Goal: Information Seeking & Learning: Learn about a topic

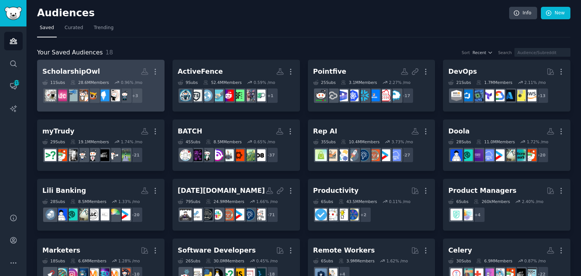
click at [83, 78] on h2 "ScholarshipOwl More" at bounding box center [100, 71] width 117 height 13
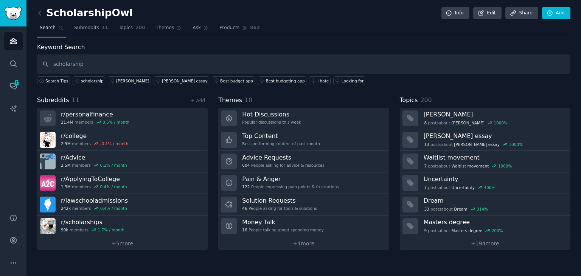
type input "scholarship"
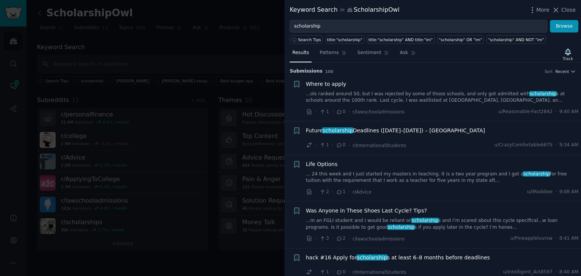
click at [380, 96] on link "...ols ranked around 50, but I was rejected by some of those schools, and only …" at bounding box center [442, 97] width 273 height 13
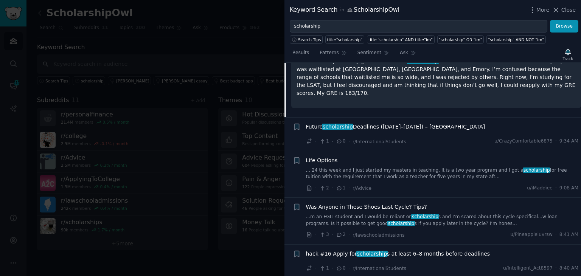
scroll to position [125, 0]
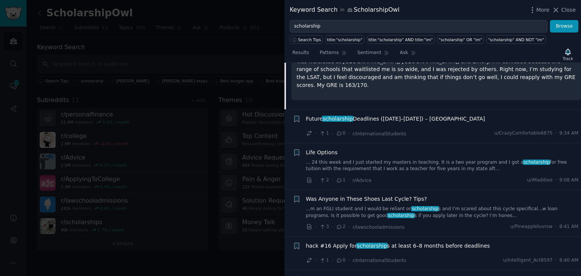
click at [446, 211] on link "...m an FGLI student and I would be reliant on scholarship s and I’m scared abo…" at bounding box center [442, 212] width 273 height 13
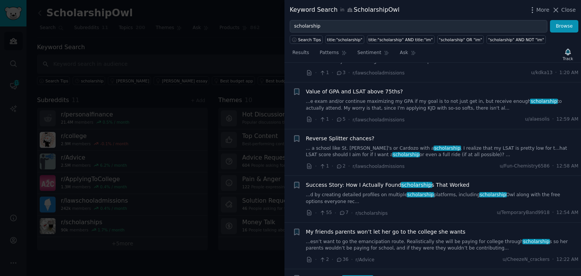
scroll to position [819, 0]
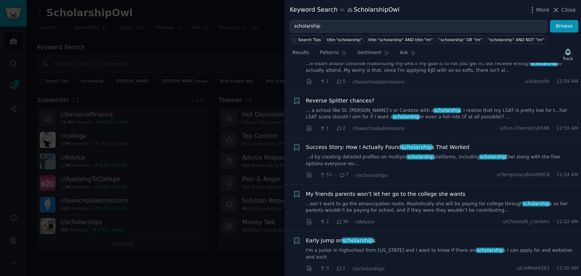
click at [404, 247] on link "I'm a junior in highschool from [US_STATE] and I want to know if there are scho…" at bounding box center [442, 253] width 273 height 13
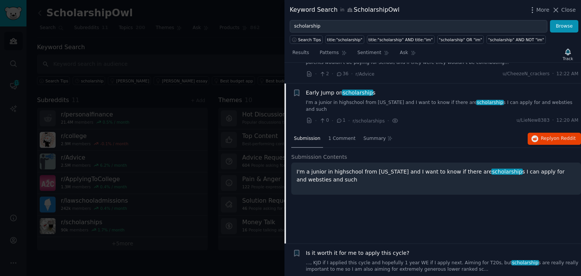
scroll to position [859, 0]
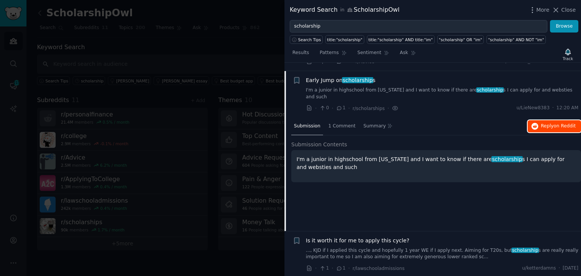
click at [543, 123] on span "Reply on Reddit" at bounding box center [558, 126] width 35 height 7
click at [484, 247] on link "..., KJD if I applied this cycle and hopefully 1 year WE if I apply next. Aimin…" at bounding box center [442, 253] width 273 height 13
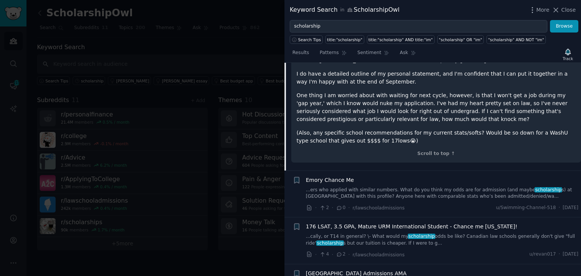
scroll to position [1277, 0]
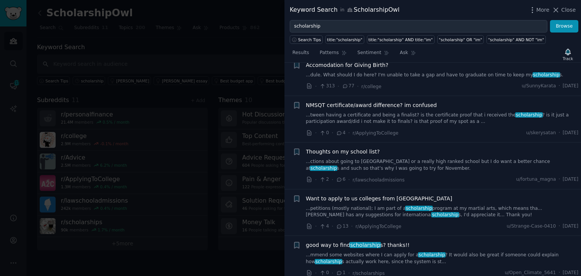
scroll to position [1350, 0]
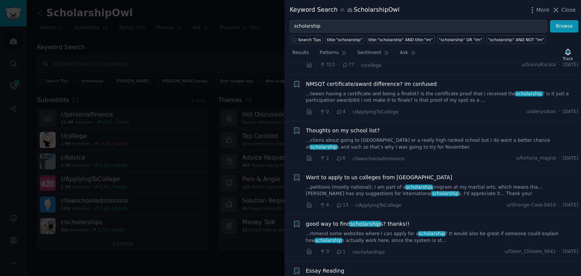
click at [448, 221] on div "good way to find scholarship s? thanks!! ...mmend some websites where I can app…" at bounding box center [442, 238] width 273 height 36
click at [439, 231] on link "...mmend some websites where I can apply for a scholarship ? It would also be g…" at bounding box center [442, 237] width 273 height 13
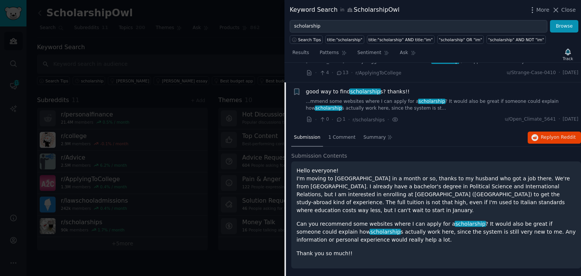
scroll to position [1359, 0]
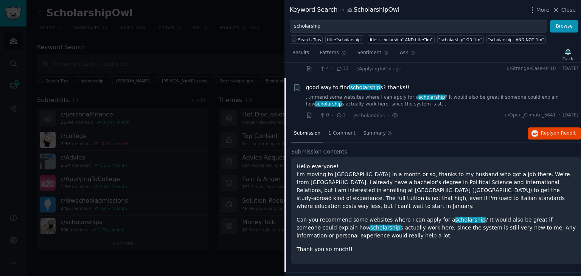
click at [339, 163] on p "Hello everyone! I'm moving to [GEOGRAPHIC_DATA] in a month or so, thanks to my …" at bounding box center [435, 187] width 279 height 48
copy p "[GEOGRAPHIC_DATA]"
click at [549, 130] on span "Reply on Reddit" at bounding box center [558, 133] width 35 height 7
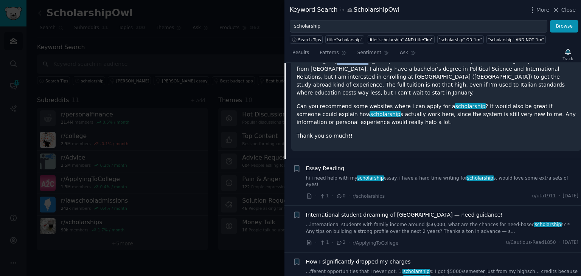
click at [435, 175] on link "hi i need help with my scholarship essay. i have a hard time writing for schola…" at bounding box center [442, 181] width 273 height 13
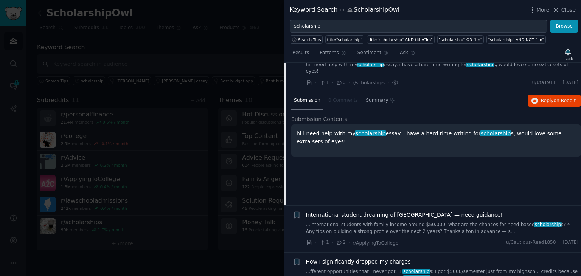
scroll to position [1405, 0]
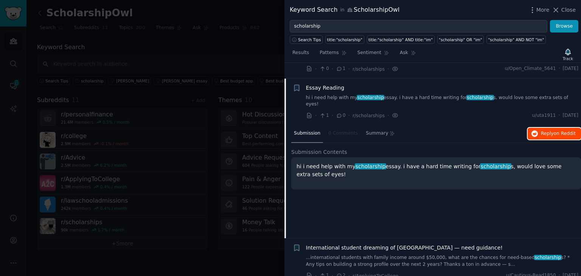
click at [550, 130] on span "Reply on Reddit" at bounding box center [558, 133] width 35 height 7
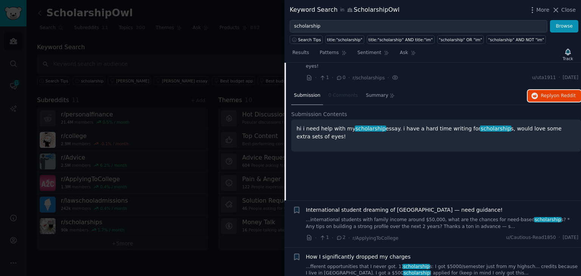
scroll to position [1481, 0]
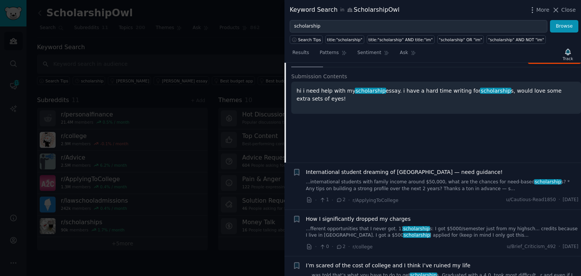
click at [446, 226] on link "...fferent opportunities that I never got. 1) scholarship s: I got $5000/semest…" at bounding box center [442, 232] width 273 height 13
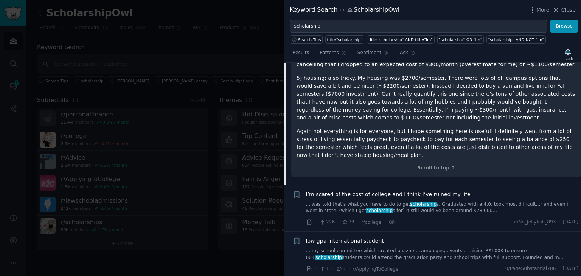
scroll to position [1756, 0]
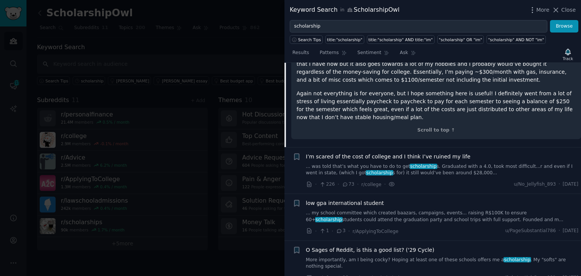
click at [451, 163] on link "... was told that’s what you have to do to get scholarship s. Graduated with a …" at bounding box center [442, 169] width 273 height 13
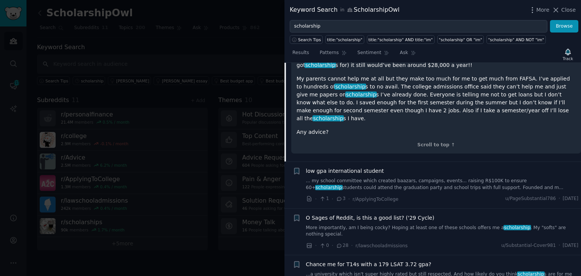
scroll to position [1765, 0]
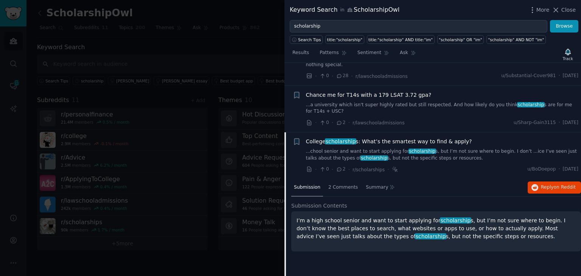
scroll to position [1674, 0]
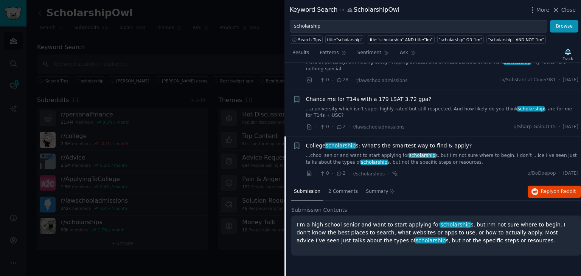
click at [434, 152] on link "...[PERSON_NAME] and want to start applying for scholarship s, but I’m not sure…" at bounding box center [442, 158] width 273 height 13
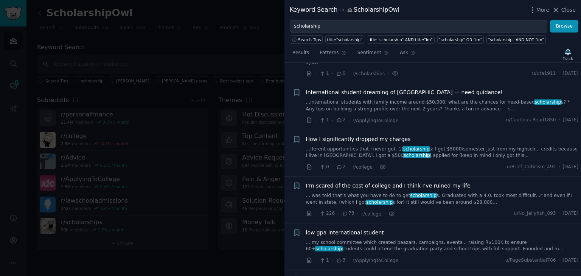
scroll to position [1409, 0]
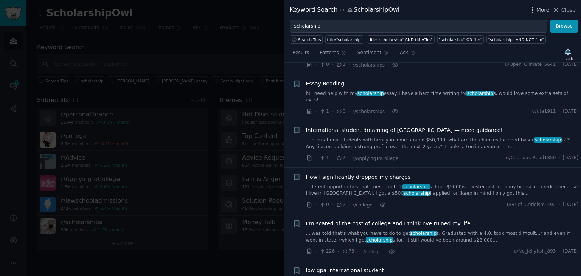
click at [532, 9] on icon "button" at bounding box center [532, 9] width 1 height 5
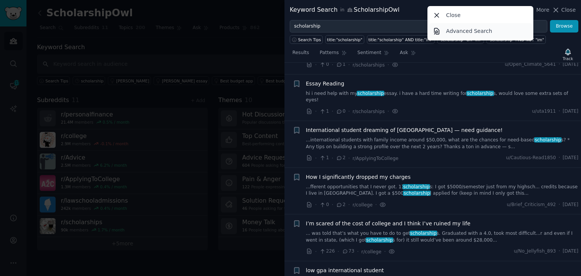
click at [491, 29] on link "Advanced Search" at bounding box center [480, 31] width 103 height 16
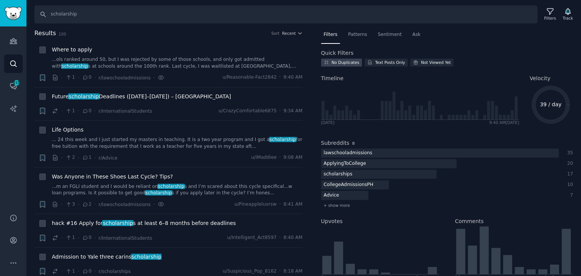
click at [343, 61] on div "No Duplicates" at bounding box center [346, 62] width 28 height 5
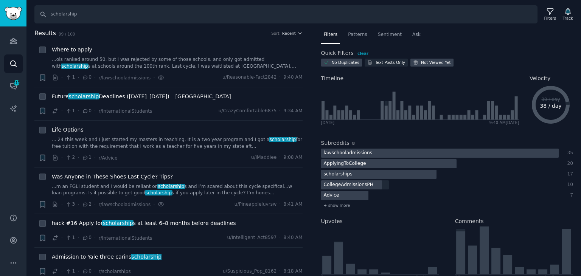
click at [426, 60] on div "Not Viewed Yet" at bounding box center [436, 62] width 30 height 5
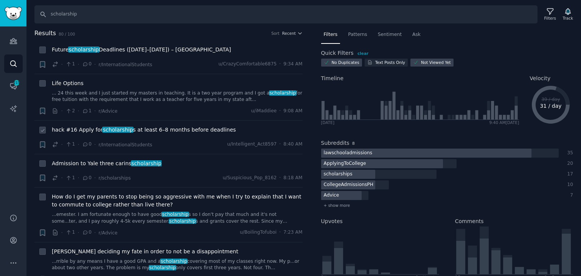
click at [174, 133] on span "hack #16 Apply for scholarship s at least 6–8 months before deadlines" at bounding box center [144, 130] width 184 height 8
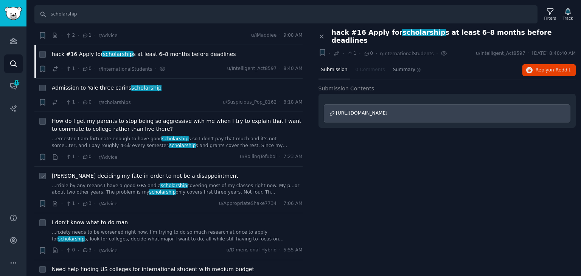
scroll to position [113, 0]
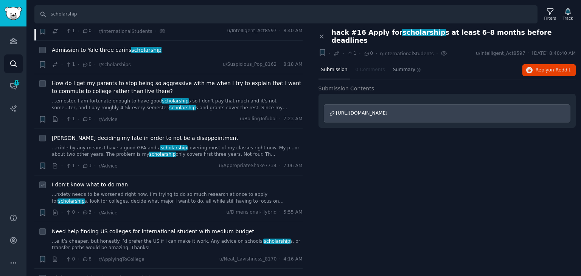
click at [201, 194] on link "...nxiety needs to be worsened right now, I’m trying to do so much research at …" at bounding box center [177, 197] width 251 height 13
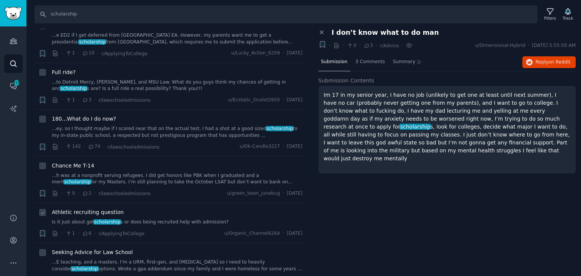
scroll to position [1626, 0]
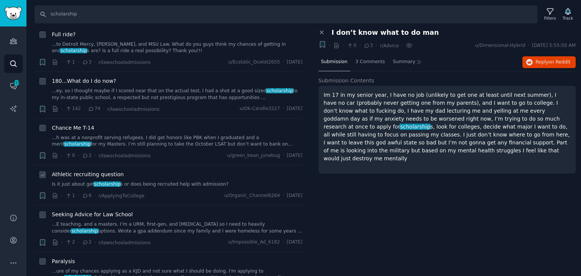
click at [136, 181] on link "Is it just about get scholarship s or does being recruited help with admission?" at bounding box center [177, 184] width 251 height 7
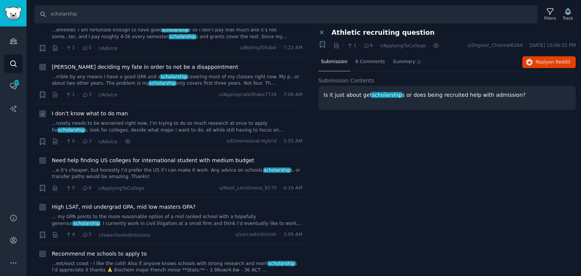
scroll to position [189, 0]
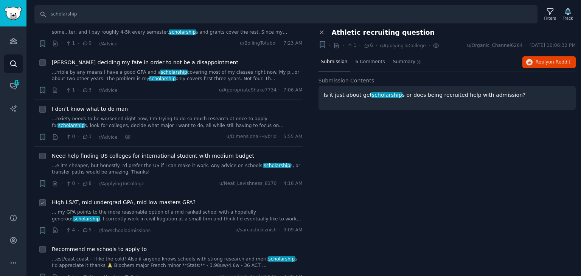
click at [141, 214] on link "... my GPA points to the more reasonable option of a mid ranked school with a h…" at bounding box center [177, 215] width 251 height 13
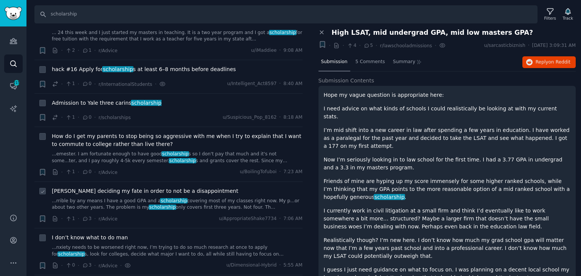
scroll to position [76, 0]
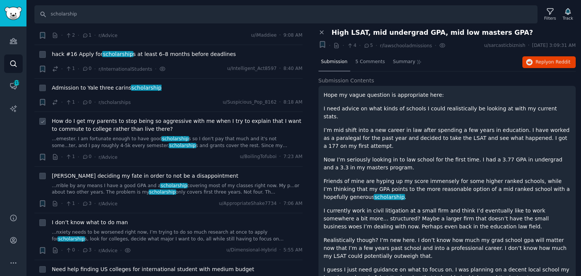
click at [197, 146] on link "...emester. I am fortunate enough to have good scholarship s so I don't pay tha…" at bounding box center [177, 142] width 251 height 13
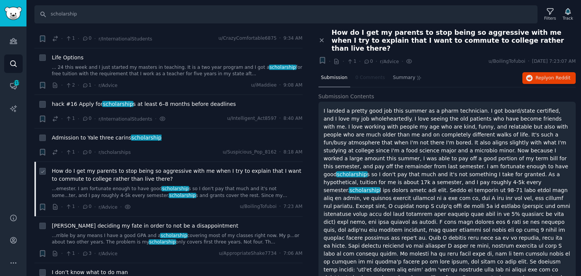
scroll to position [38, 0]
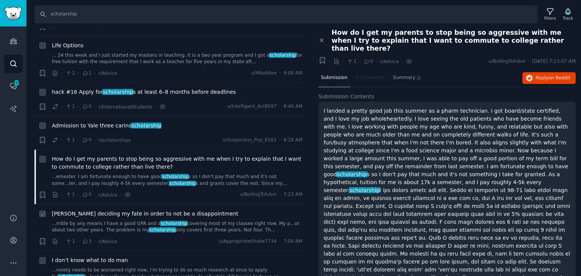
click at [203, 223] on link "...rrible by any means I have a good GPA and a scholarship covering most of my …" at bounding box center [177, 226] width 251 height 13
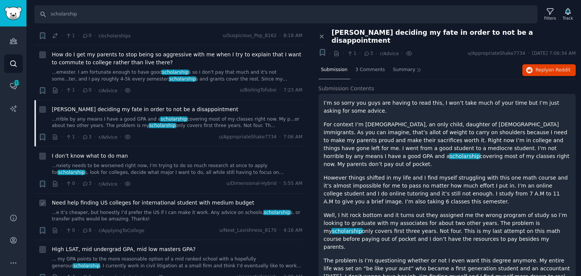
scroll to position [151, 0]
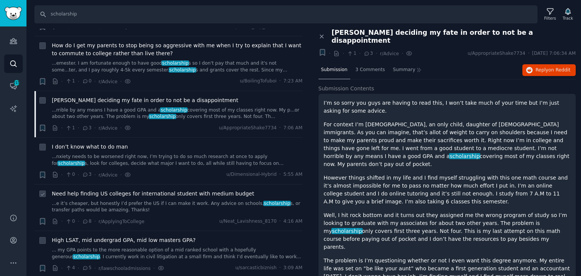
click at [158, 206] on link "...e it’s cheaper, but honestly I’d prefer the US if I can make it work. Any ad…" at bounding box center [177, 206] width 251 height 13
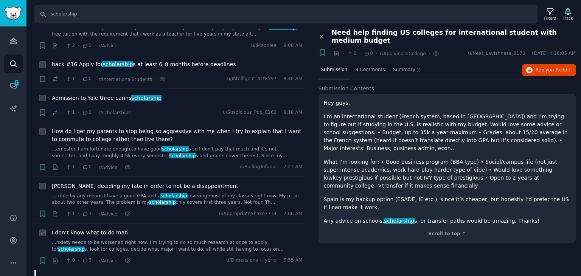
scroll to position [76, 0]
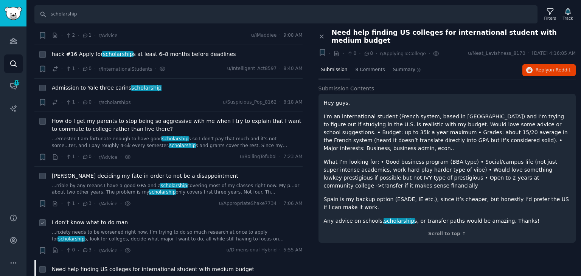
click at [123, 223] on div "I don’t know what to do man" at bounding box center [177, 223] width 251 height 8
click at [122, 228] on div "I don’t know what to do man ...nxiety needs to be worsened right now, I’m tryin…" at bounding box center [177, 231] width 251 height 24
click at [120, 234] on link "...nxiety needs to be worsened right now, I’m trying to do so much research at …" at bounding box center [177, 235] width 251 height 13
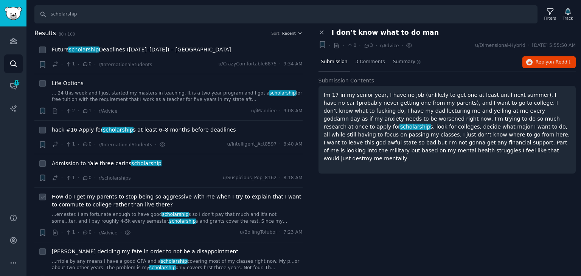
scroll to position [76, 0]
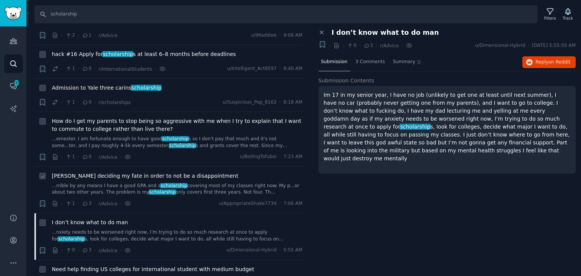
click at [215, 195] on div "[PERSON_NAME] deciding my fate in order to not be a disappointment ...rrible by…" at bounding box center [177, 190] width 251 height 36
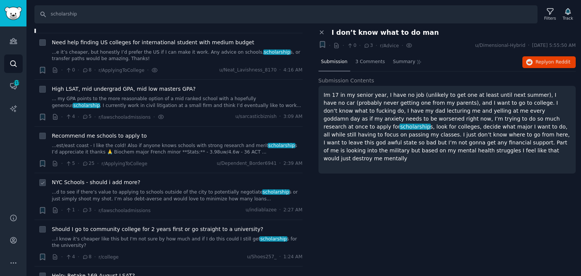
scroll to position [340, 0]
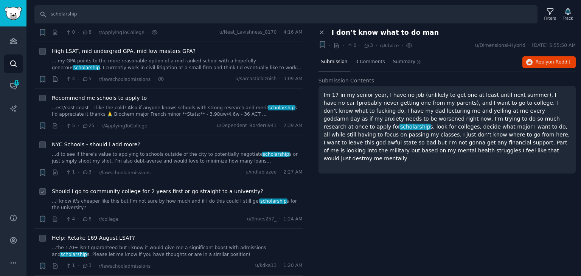
click at [110, 198] on link "...I know it's cheaper like this but I'm not sure by how much and if I do this …" at bounding box center [177, 204] width 251 height 13
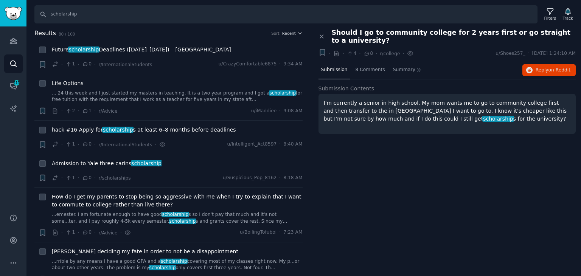
click at [384, 112] on p "I'm currently a senior in high school. My mom wants me to go to community colle…" at bounding box center [447, 111] width 247 height 24
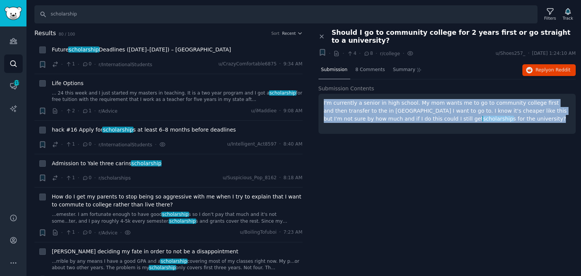
click at [384, 112] on p "I'm currently a senior in high school. My mom wants me to go to community colle…" at bounding box center [447, 111] width 247 height 24
click at [371, 111] on p "I'm currently a senior in high school. My mom wants me to go to community colle…" at bounding box center [447, 111] width 247 height 24
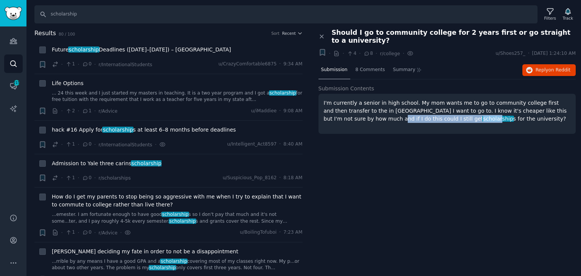
drag, startPoint x: 343, startPoint y: 118, endPoint x: 425, endPoint y: 116, distance: 82.1
click at [425, 116] on p "I'm currently a senior in high school. My mom wants me to go to community colle…" at bounding box center [447, 111] width 247 height 24
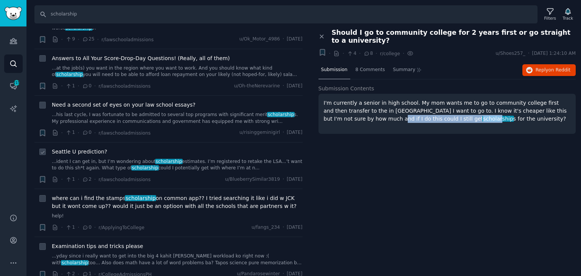
scroll to position [1928, 0]
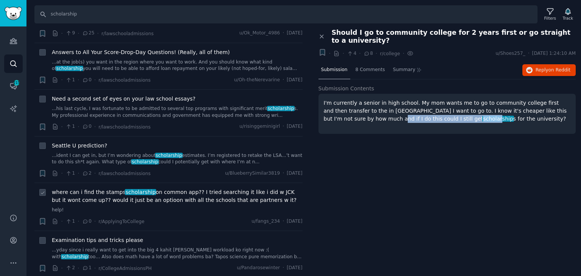
click at [179, 188] on span "where can i find the stamps scholarship on common app?? I tried searching it li…" at bounding box center [177, 196] width 251 height 16
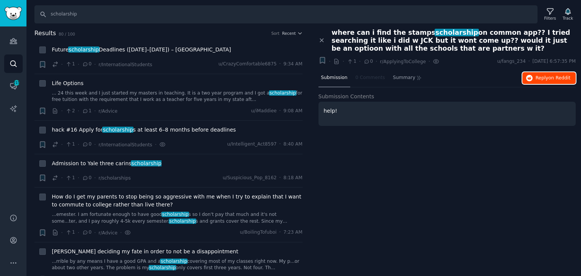
click at [541, 76] on span "Reply on Reddit" at bounding box center [552, 78] width 35 height 7
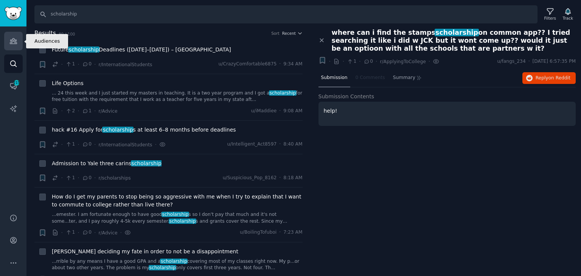
click at [17, 43] on icon "Sidebar" at bounding box center [13, 41] width 8 height 8
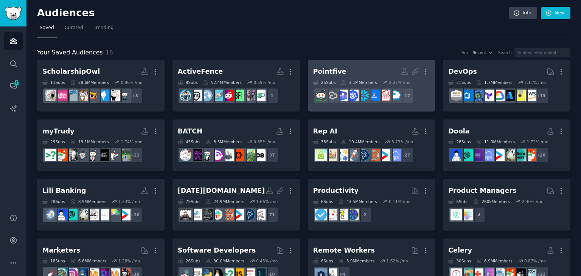
click at [372, 68] on h2 "Pointfive More" at bounding box center [371, 71] width 117 height 13
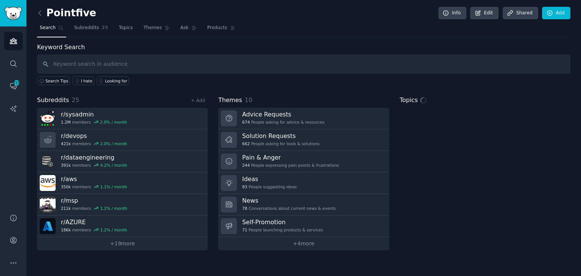
click at [111, 63] on input "text" at bounding box center [303, 63] width 533 height 19
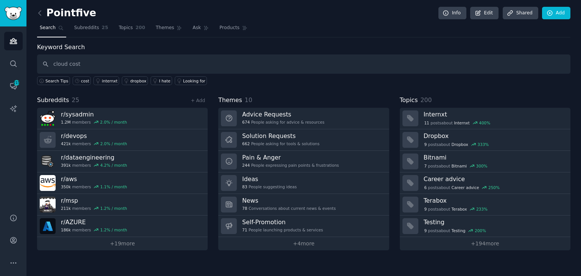
type input "cloud cost"
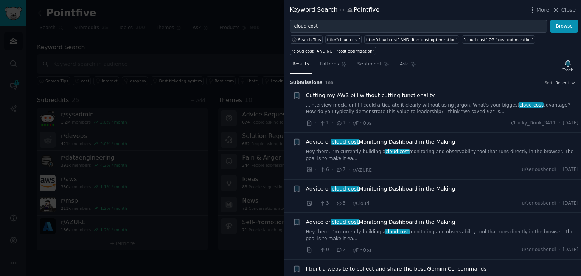
click at [209, 121] on div at bounding box center [290, 138] width 581 height 276
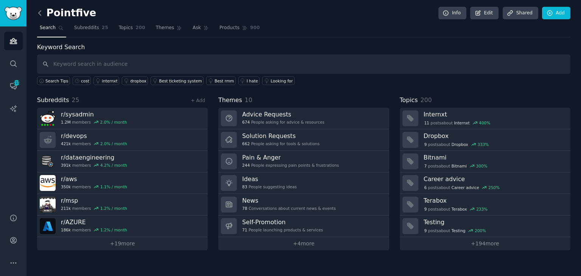
click at [40, 13] on icon at bounding box center [40, 13] width 8 height 8
